Goal: Transaction & Acquisition: Purchase product/service

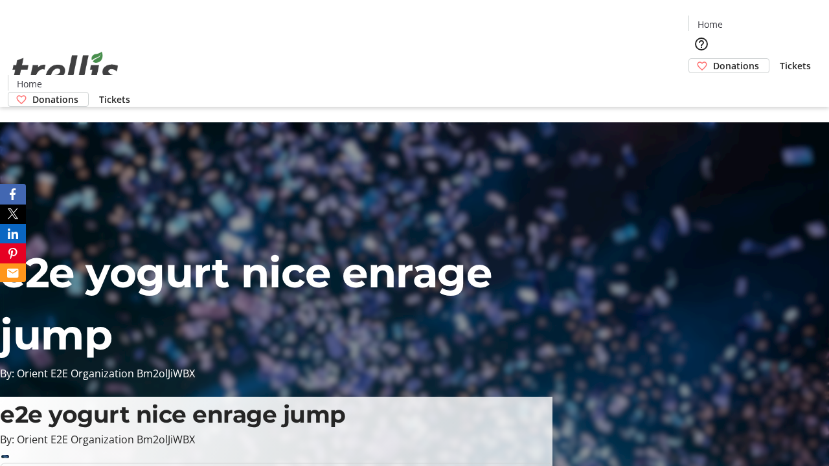
click at [713, 59] on span "Donations" at bounding box center [736, 66] width 46 height 14
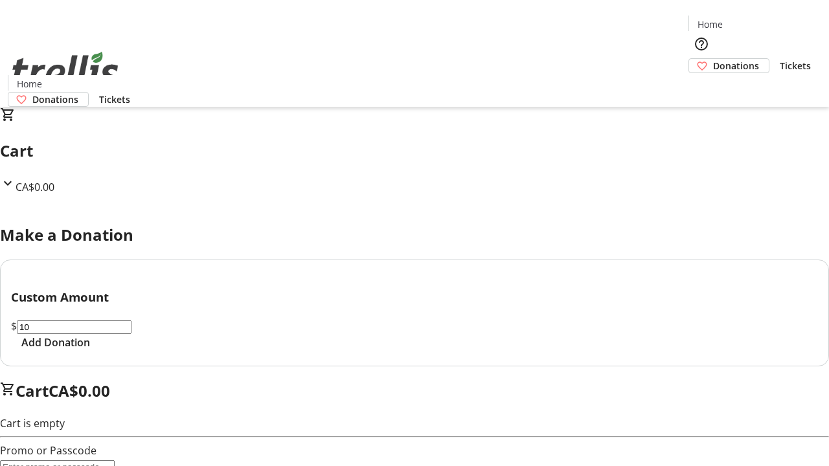
click at [90, 350] on span "Add Donation" at bounding box center [55, 343] width 69 height 16
select select "CA"
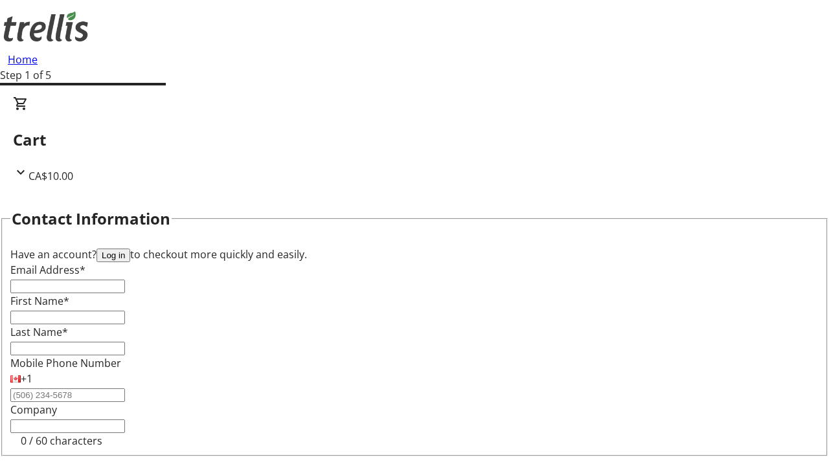
click at [130, 249] on button "Log in" at bounding box center [113, 256] width 34 height 14
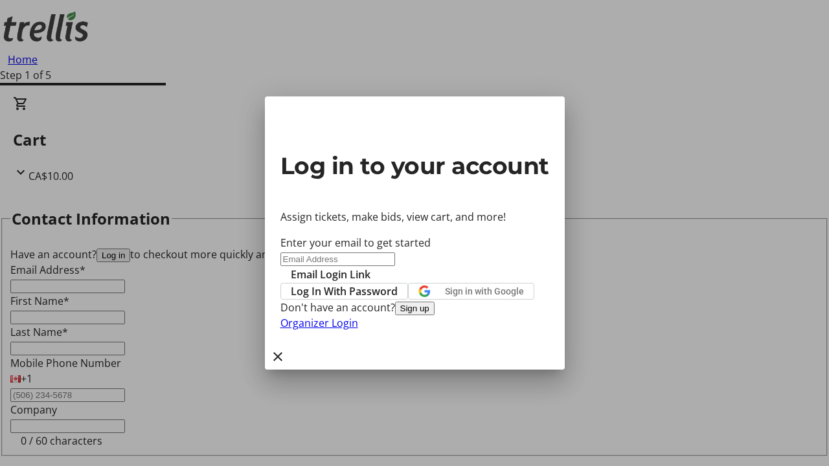
click at [434, 315] on button "Sign up" at bounding box center [414, 309] width 39 height 14
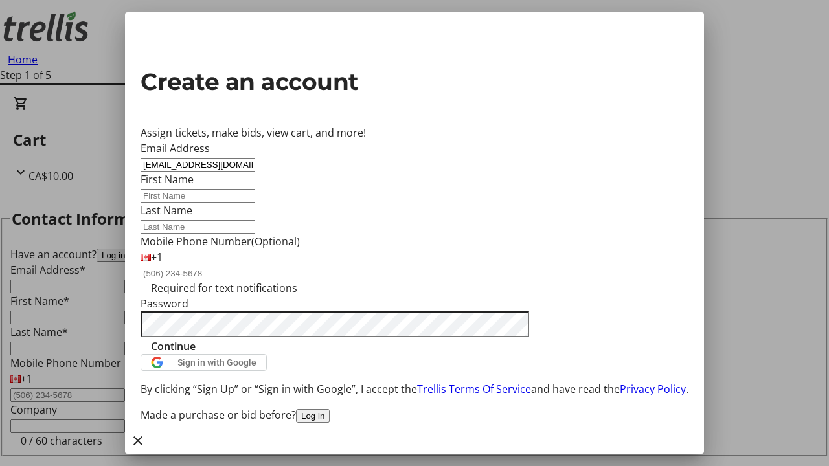
type input "[EMAIL_ADDRESS][DOMAIN_NAME]"
type input "Devin"
type input "[PERSON_NAME]"
click at [196, 354] on span "Continue" at bounding box center [173, 347] width 45 height 16
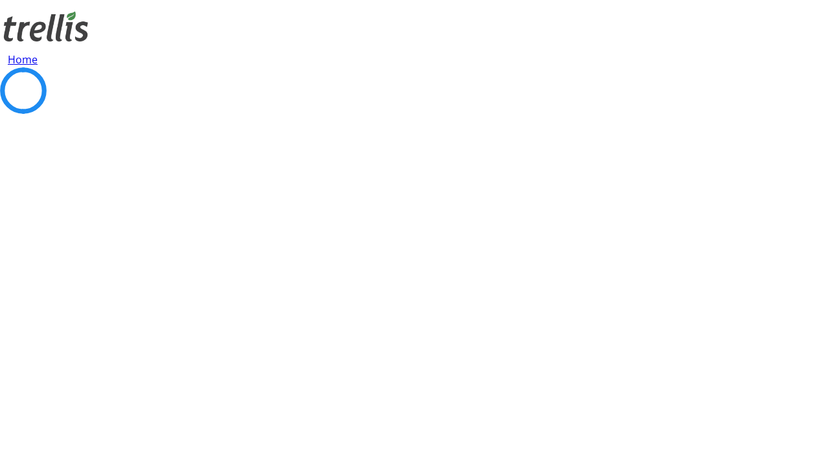
select select "CA"
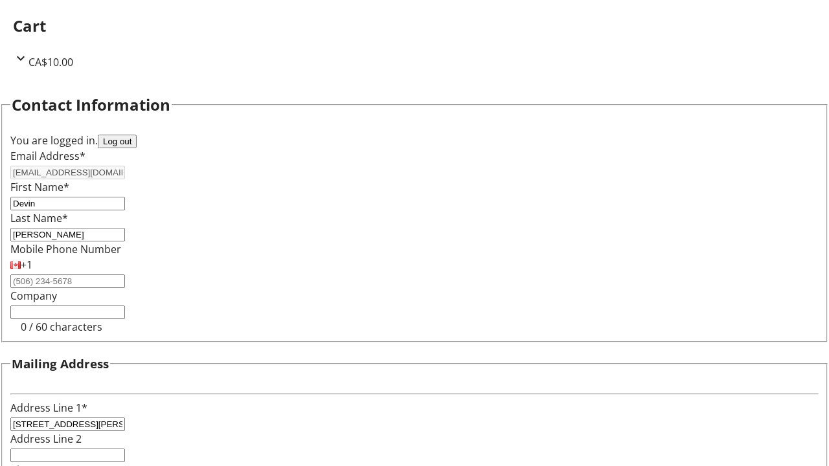
select select "BC"
type input "Kelowna"
type input "V1Y 0C2"
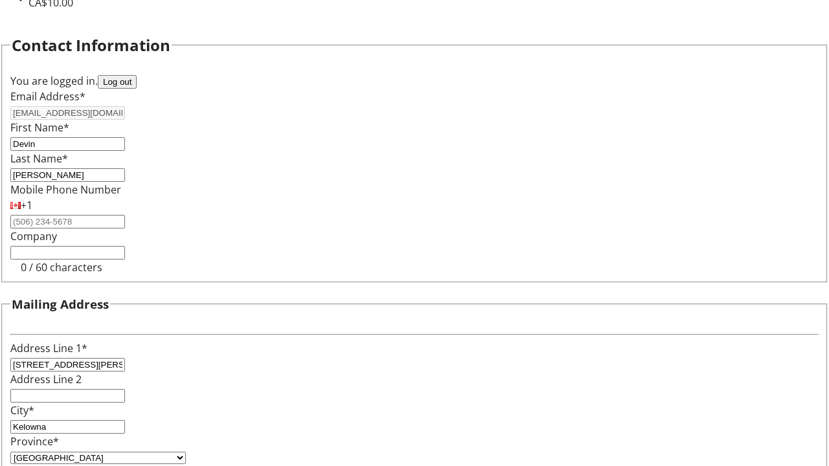
scroll to position [78, 0]
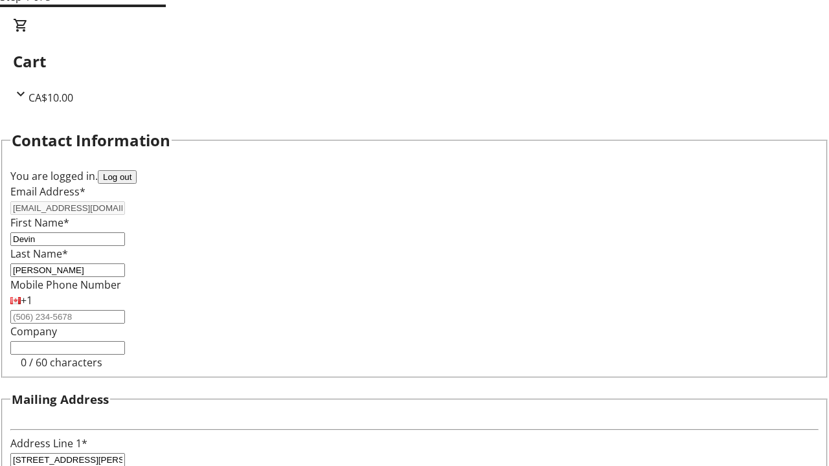
select select "BC"
select select "CA"
